Goal: Task Accomplishment & Management: Manage account settings

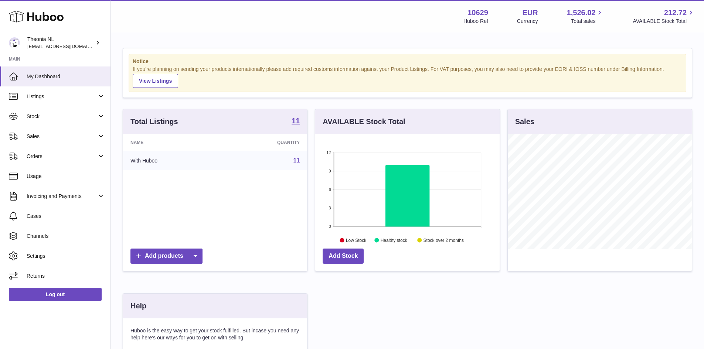
scroll to position [115, 184]
click at [144, 161] on td "With Huboo" at bounding box center [171, 160] width 97 height 19
click at [33, 99] on span "Listings" at bounding box center [62, 96] width 71 height 7
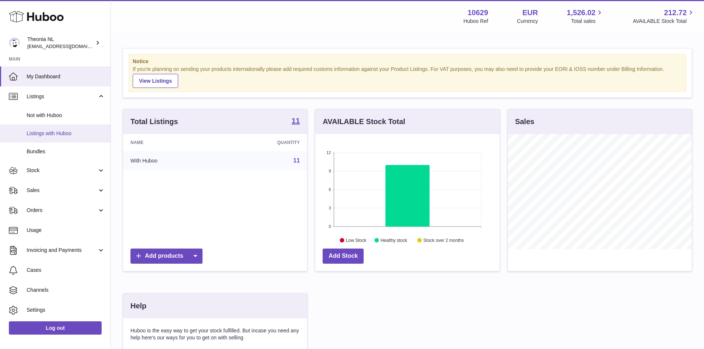
click at [55, 132] on span "Listings with Huboo" at bounding box center [66, 133] width 78 height 7
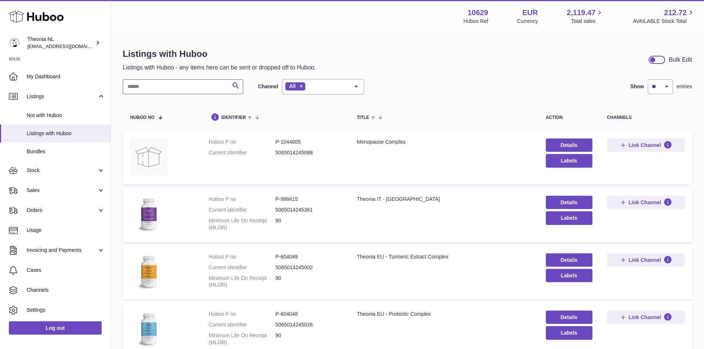
click at [154, 89] on input "text" at bounding box center [183, 86] width 120 height 15
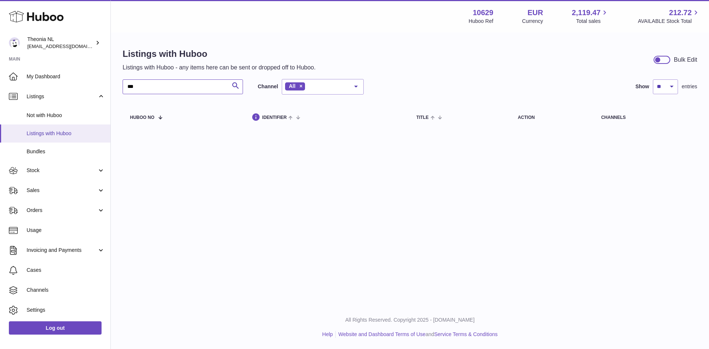
type input "***"
click at [67, 136] on span "Listings with Huboo" at bounding box center [66, 133] width 78 height 7
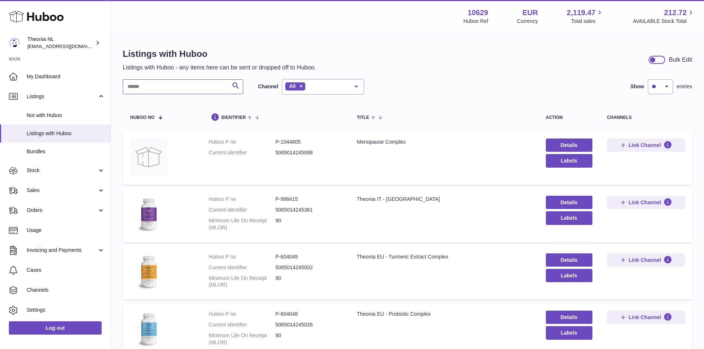
click at [161, 86] on input "text" at bounding box center [183, 86] width 120 height 15
